Goal: Check status: Check status

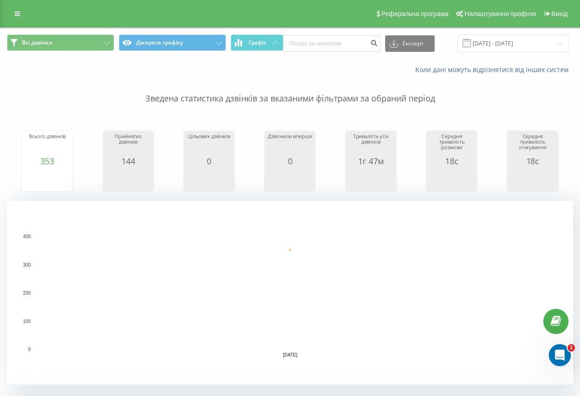
click at [120, 267] on rect "A chart." at bounding box center [290, 292] width 510 height 113
